Goal: Complete application form: Complete application form

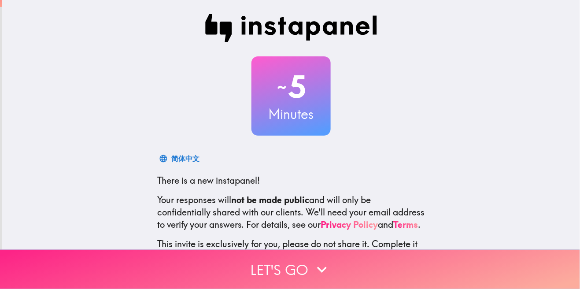
click at [264, 271] on button "Let's go" at bounding box center [290, 269] width 580 height 39
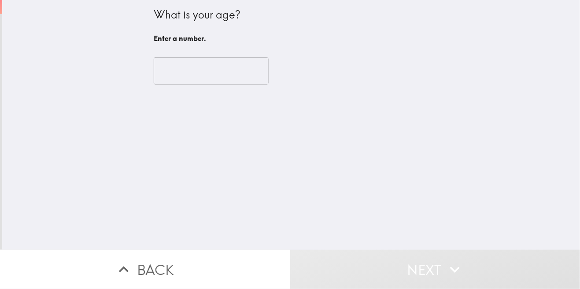
click at [178, 67] on input "number" at bounding box center [211, 70] width 115 height 27
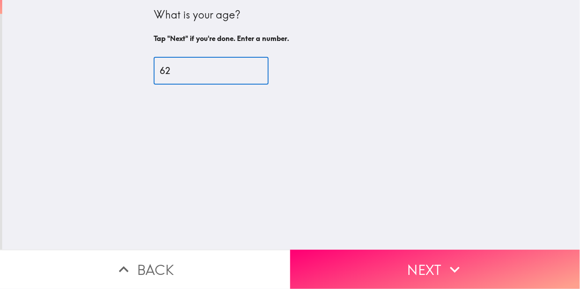
type input "62"
click at [53, 72] on div "What is your age? Tap "Next" if you're done. Enter a number. 62 ​" at bounding box center [291, 125] width 578 height 250
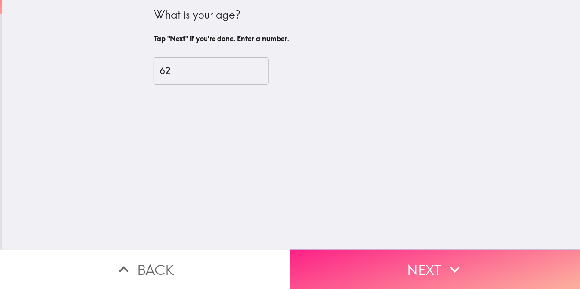
click at [357, 267] on button "Next" at bounding box center [435, 269] width 290 height 39
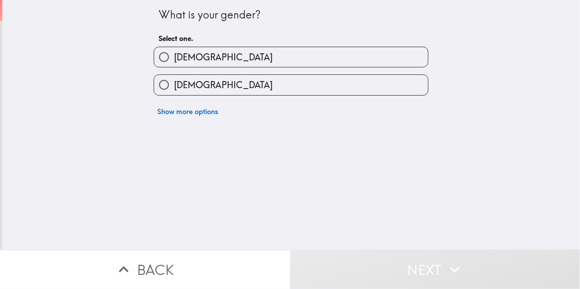
click at [163, 56] on input "[DEMOGRAPHIC_DATA]" at bounding box center [164, 57] width 20 height 20
radio input "true"
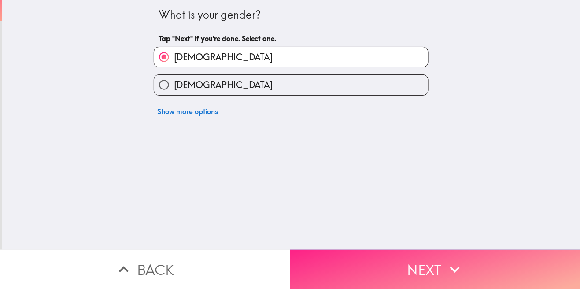
click at [342, 264] on button "Next" at bounding box center [435, 269] width 290 height 39
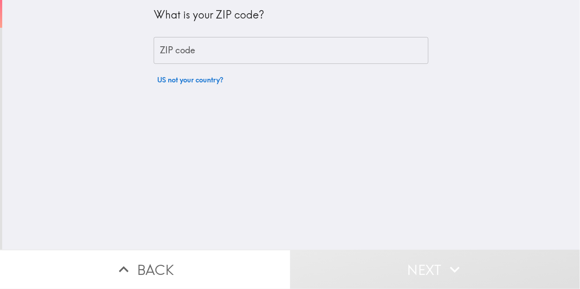
click at [178, 49] on div "ZIP code ZIP code" at bounding box center [291, 50] width 275 height 27
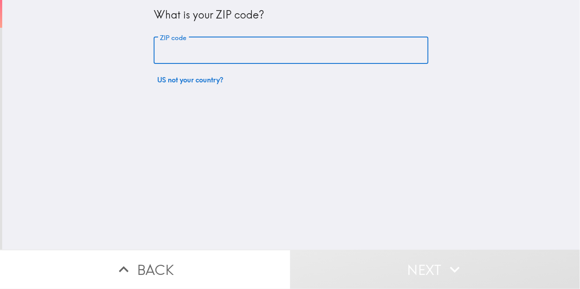
type input "72116"
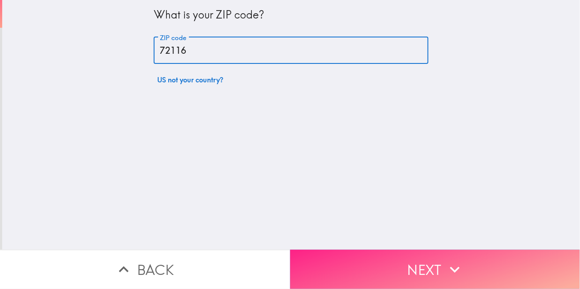
click at [374, 271] on button "Next" at bounding box center [435, 269] width 290 height 39
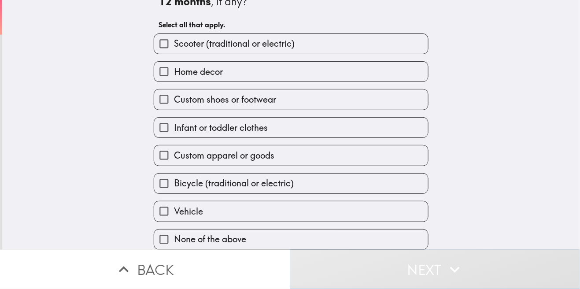
scroll to position [31, 0]
click at [166, 239] on input "None of the above" at bounding box center [164, 240] width 20 height 20
checkbox input "true"
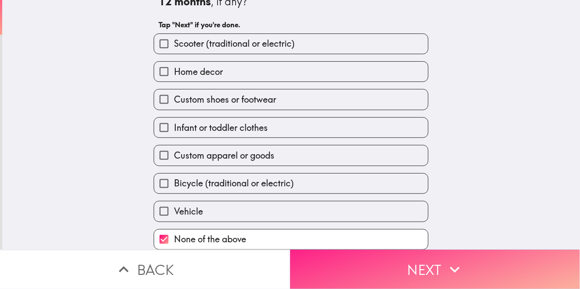
click at [341, 280] on button "Next" at bounding box center [435, 269] width 290 height 39
